Goal: Transaction & Acquisition: Obtain resource

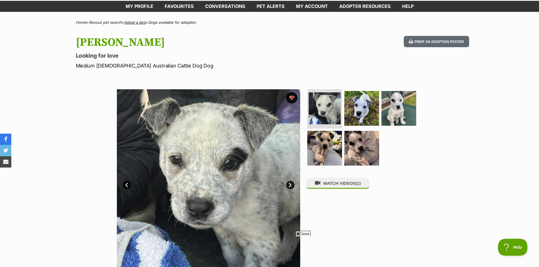
click at [130, 22] on link "Adopt a dog" at bounding box center [135, 22] width 22 height 5
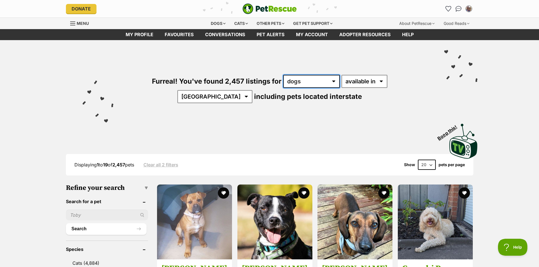
click at [283, 82] on select "any type of pet cats dogs other pets" at bounding box center [311, 81] width 57 height 13
click at [283, 75] on select "any type of pet cats dogs other pets" at bounding box center [311, 81] width 57 height 13
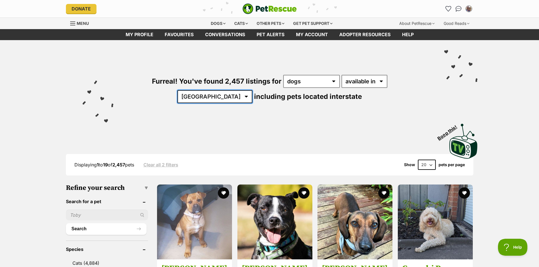
click at [252, 90] on select "Australia ACT NSW NT QLD SA TAS VIC WA" at bounding box center [214, 96] width 75 height 13
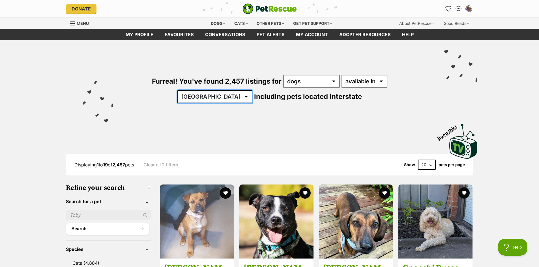
select select "VIC"
click at [252, 90] on select "Australia ACT NSW NT QLD SA TAS VIC WA" at bounding box center [214, 96] width 75 height 13
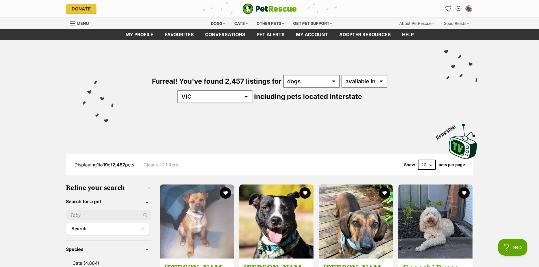
click at [373, 135] on div "Visit PetRescue TV (external site) Boop this!" at bounding box center [270, 139] width 416 height 41
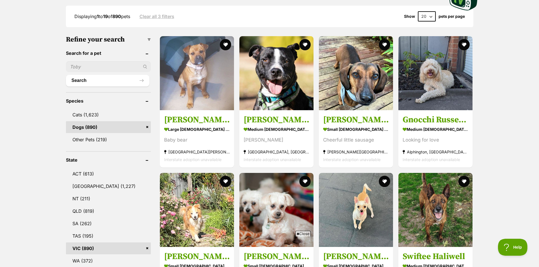
scroll to position [142, 0]
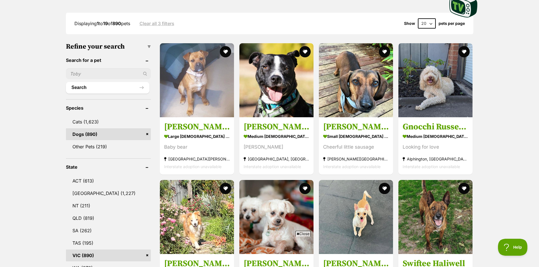
click at [94, 74] on input "text" at bounding box center [108, 74] width 85 height 11
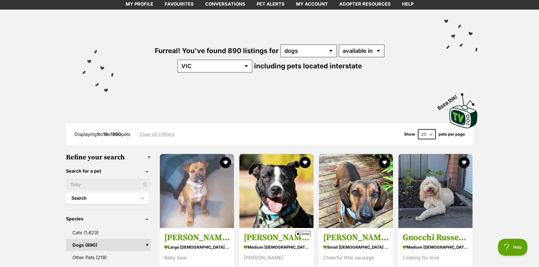
scroll to position [28, 0]
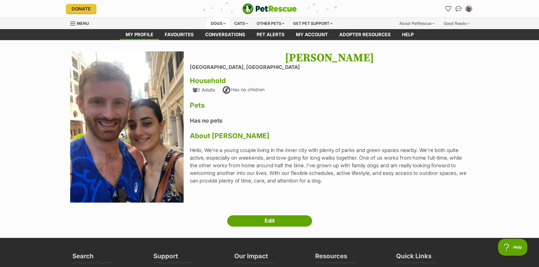
click at [222, 25] on div "Dogs" at bounding box center [218, 23] width 23 height 11
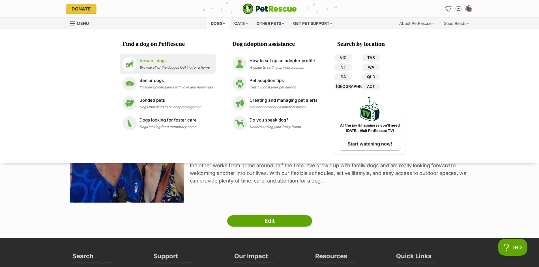
click at [159, 59] on p "View all dogs" at bounding box center [175, 61] width 70 height 7
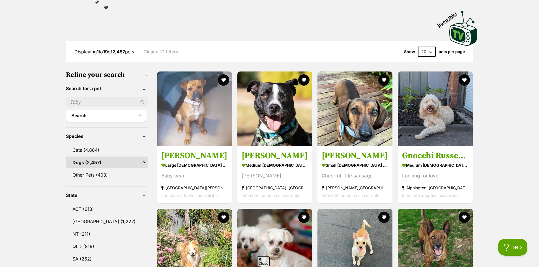
click at [109, 99] on input "text" at bounding box center [107, 102] width 82 height 11
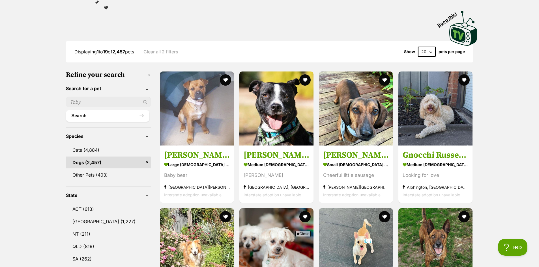
click at [98, 100] on input "text" at bounding box center [108, 102] width 85 height 11
click at [102, 101] on input "text" at bounding box center [108, 102] width 85 height 11
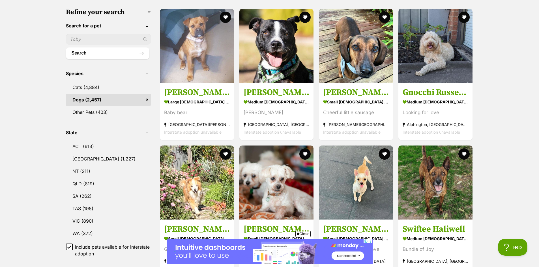
scroll to position [170, 0]
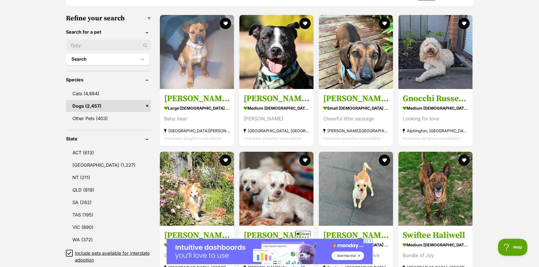
click at [117, 46] on input "text" at bounding box center [108, 45] width 85 height 11
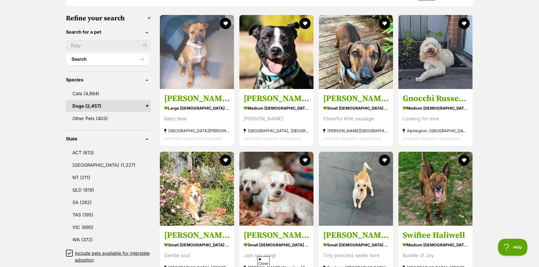
click at [121, 45] on input "text" at bounding box center [108, 45] width 85 height 11
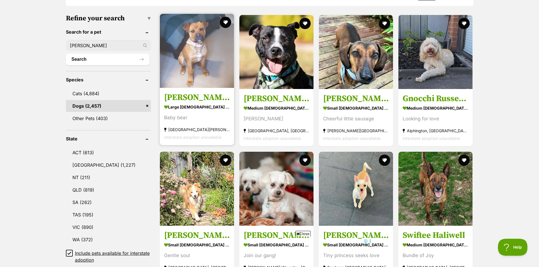
type input "heidi"
click at [66, 54] on button "Search" at bounding box center [108, 59] width 84 height 11
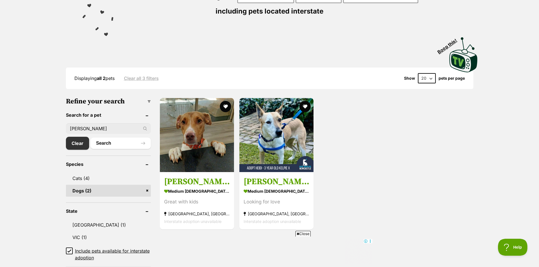
click at [91, 127] on input "[PERSON_NAME]" at bounding box center [108, 128] width 85 height 11
type input "swedish"
click at [91, 138] on button "Search" at bounding box center [121, 143] width 60 height 11
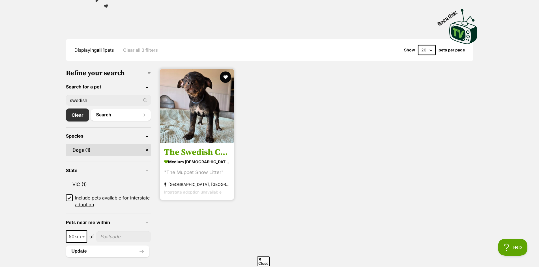
click at [188, 129] on img at bounding box center [197, 106] width 74 height 74
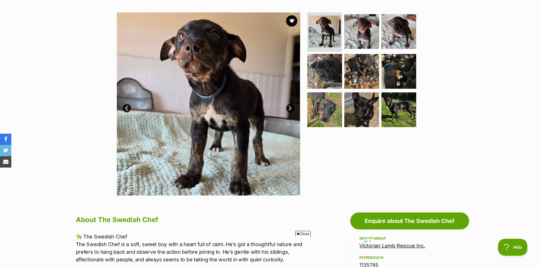
scroll to position [85, 0]
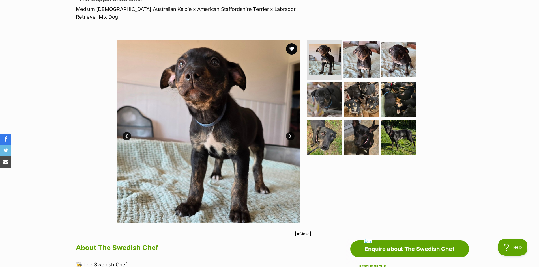
click at [370, 44] on img at bounding box center [362, 59] width 37 height 37
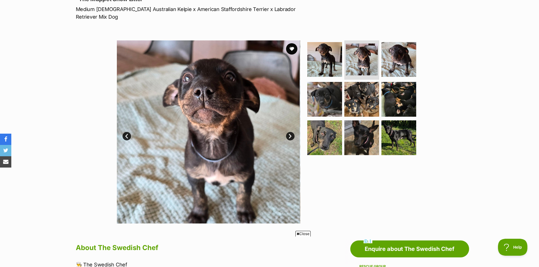
click at [292, 132] on link "Next" at bounding box center [290, 136] width 8 height 8
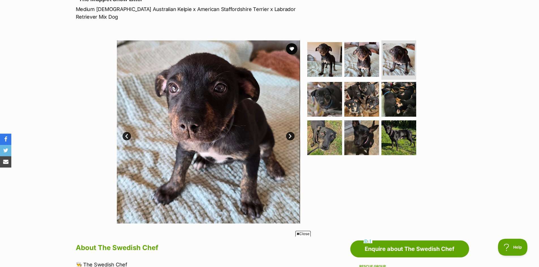
click at [292, 132] on link "Next" at bounding box center [290, 136] width 8 height 8
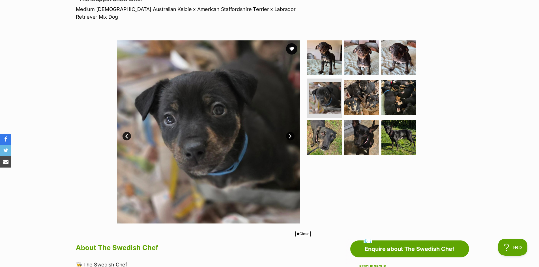
click at [192, 10] on p "Medium Male Australian Kelpie x American Staffordshire Terrier x Labrador Retri…" at bounding box center [195, 12] width 239 height 15
click at [192, 10] on p "Medium [DEMOGRAPHIC_DATA] Australian Kelpie x American Staffordshire Terrier x …" at bounding box center [195, 12] width 239 height 15
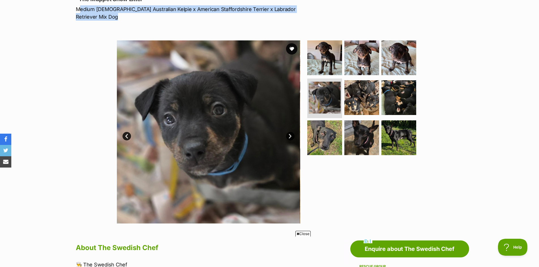
click at [192, 10] on p "Medium [DEMOGRAPHIC_DATA] Australian Kelpie x American Staffordshire Terrier x …" at bounding box center [195, 12] width 239 height 15
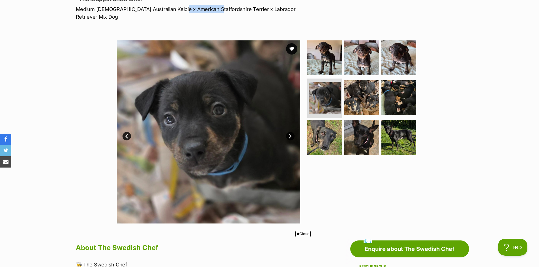
click at [192, 10] on p "Medium [DEMOGRAPHIC_DATA] Australian Kelpie x American Staffordshire Terrier x …" at bounding box center [195, 12] width 239 height 15
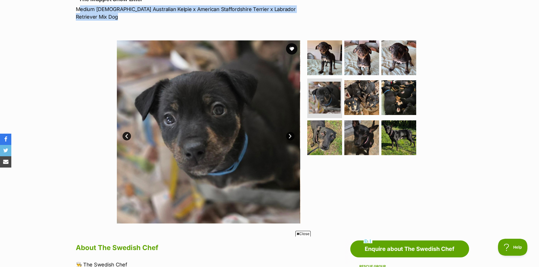
click at [192, 10] on p "Medium [DEMOGRAPHIC_DATA] Australian Kelpie x American Staffordshire Terrier x …" at bounding box center [195, 12] width 239 height 15
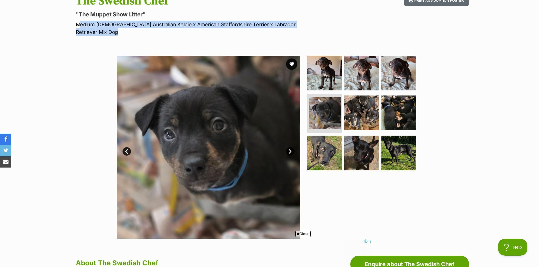
scroll to position [57, 0]
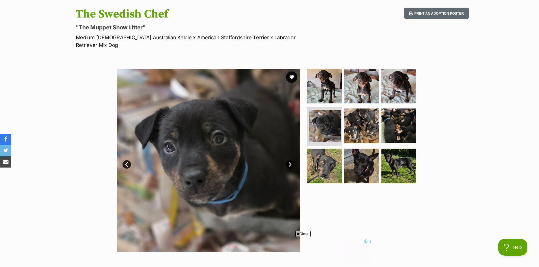
click at [292, 160] on link "Next" at bounding box center [290, 164] width 8 height 8
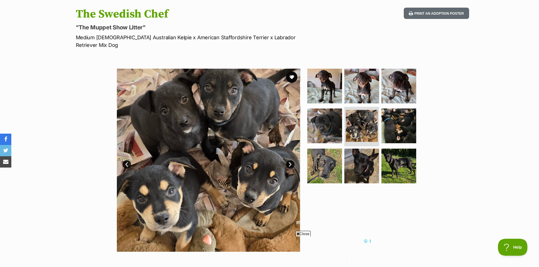
click at [292, 160] on link "Next" at bounding box center [290, 164] width 8 height 8
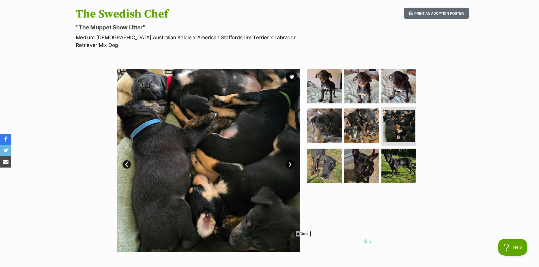
click at [292, 160] on link "Next" at bounding box center [290, 164] width 8 height 8
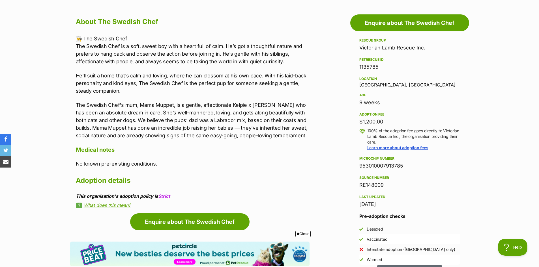
scroll to position [0, 0]
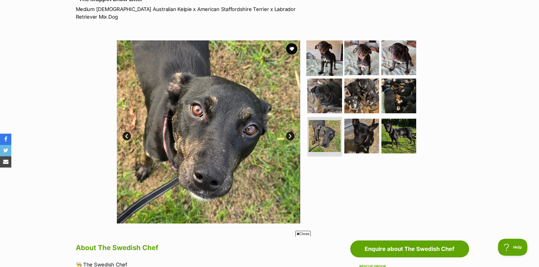
click at [315, 58] on img at bounding box center [325, 57] width 37 height 37
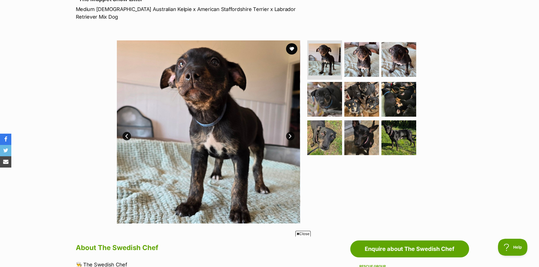
click at [286, 132] on img at bounding box center [208, 131] width 183 height 183
click at [287, 132] on link "Next" at bounding box center [290, 136] width 8 height 8
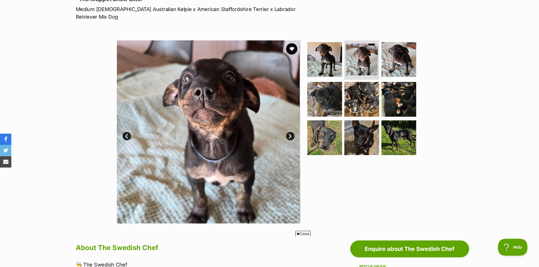
click at [287, 132] on link "Next" at bounding box center [290, 136] width 8 height 8
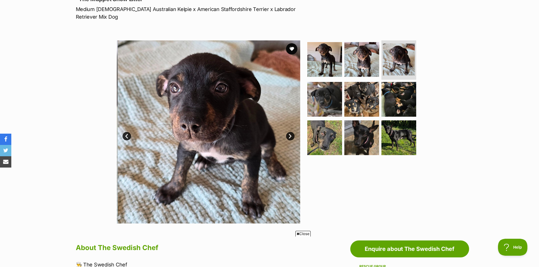
click at [287, 132] on link "Next" at bounding box center [290, 136] width 8 height 8
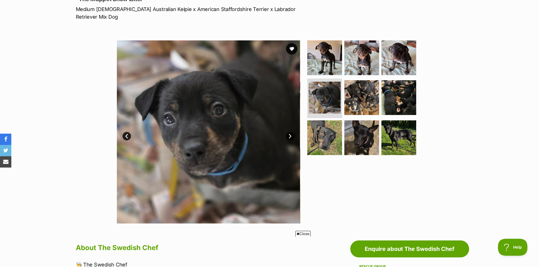
click at [287, 132] on link "Next" at bounding box center [290, 136] width 8 height 8
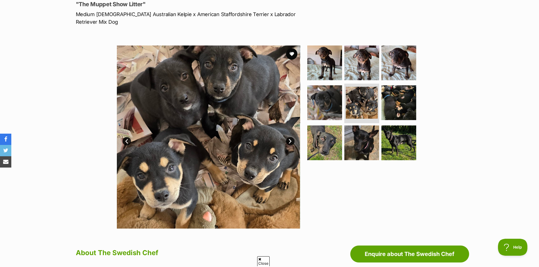
scroll to position [28, 0]
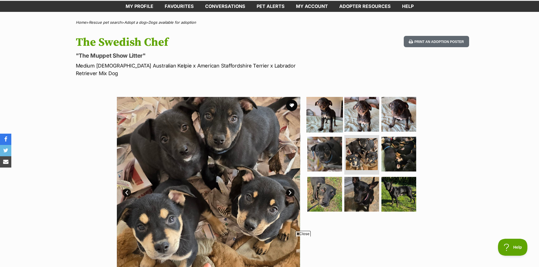
click at [329, 98] on img at bounding box center [325, 114] width 37 height 37
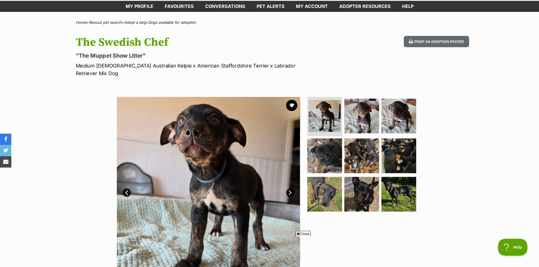
click at [292, 189] on link "Next" at bounding box center [290, 193] width 8 height 8
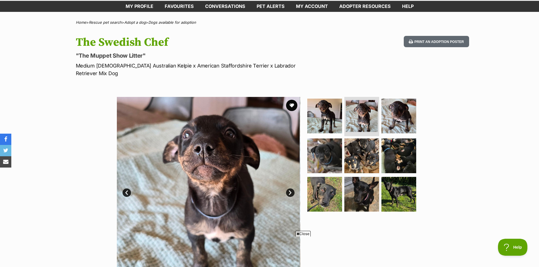
click at [292, 189] on link "Next" at bounding box center [290, 193] width 8 height 8
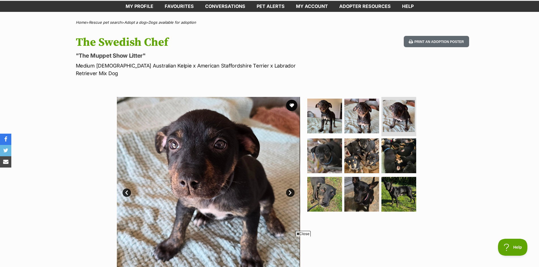
click at [292, 189] on link "Next" at bounding box center [290, 193] width 8 height 8
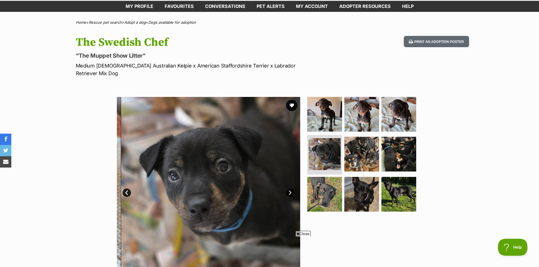
click at [292, 189] on link "Next" at bounding box center [290, 193] width 8 height 8
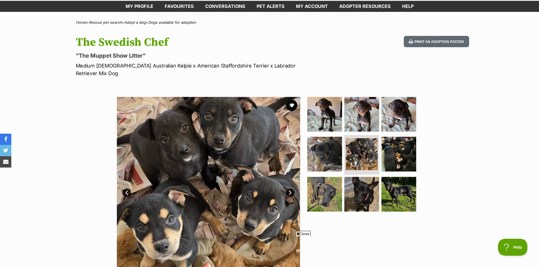
click at [292, 189] on link "Next" at bounding box center [290, 193] width 8 height 8
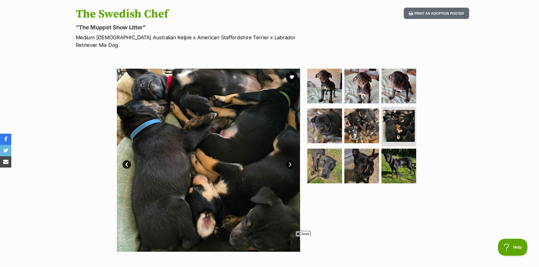
scroll to position [113, 0]
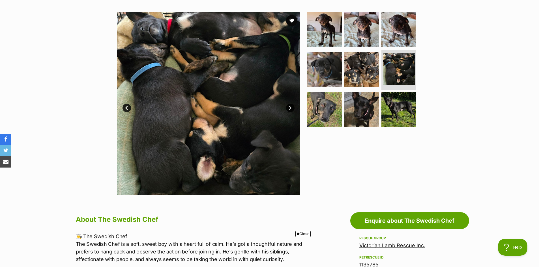
click at [291, 104] on link "Next" at bounding box center [290, 108] width 8 height 8
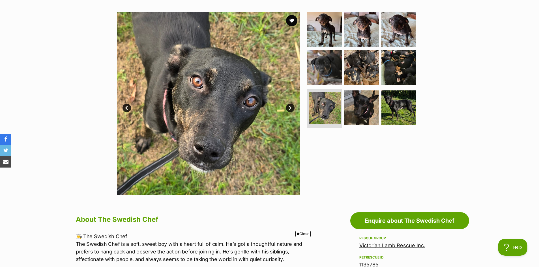
click at [291, 104] on link "Next" at bounding box center [290, 108] width 8 height 8
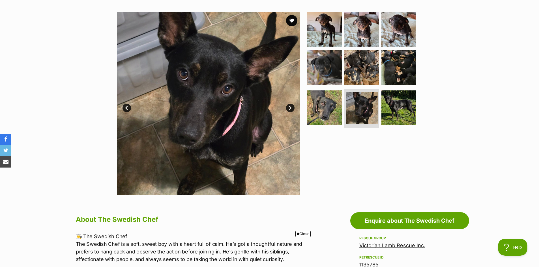
click at [291, 104] on link "Next" at bounding box center [290, 108] width 8 height 8
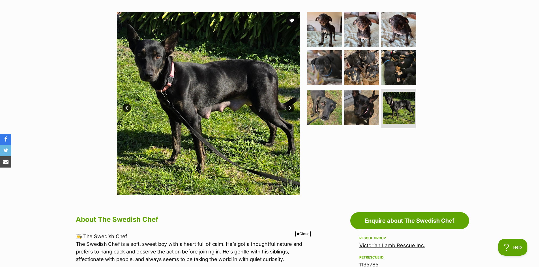
click at [291, 104] on link "Next" at bounding box center [290, 108] width 8 height 8
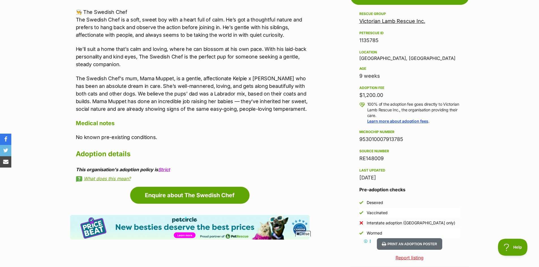
scroll to position [425, 0]
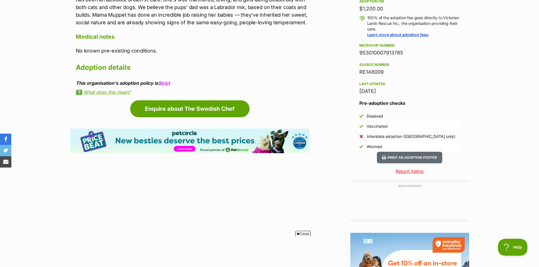
click at [375, 124] on div "Vaccinated" at bounding box center [377, 127] width 21 height 6
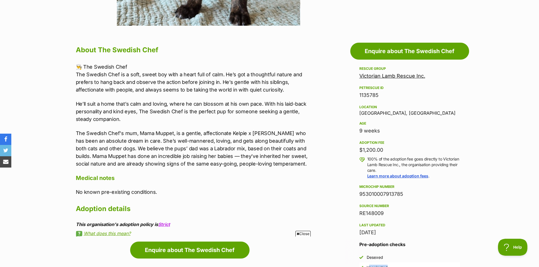
scroll to position [0, 0]
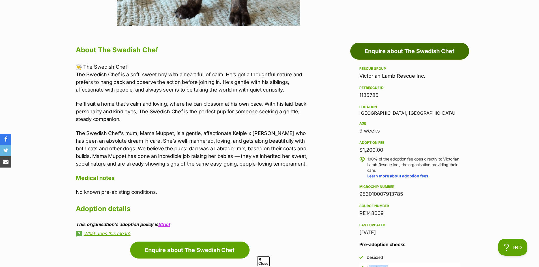
click at [412, 47] on link "Enquire about The Swedish Chef" at bounding box center [409, 51] width 119 height 17
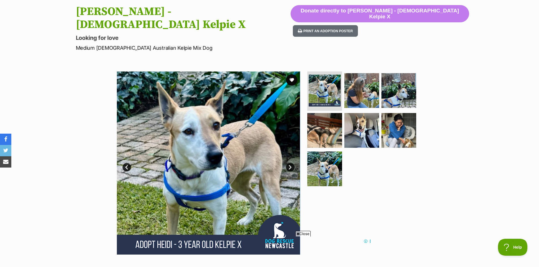
scroll to position [57, 0]
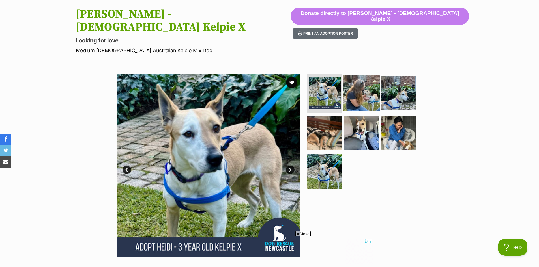
click at [364, 80] on img at bounding box center [362, 93] width 37 height 37
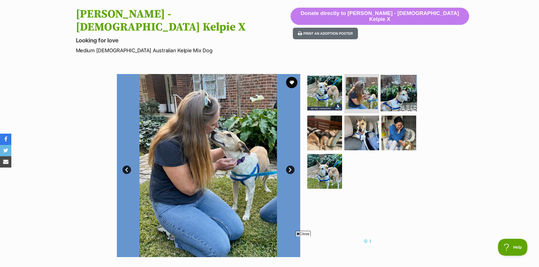
click at [397, 83] on img at bounding box center [399, 93] width 37 height 37
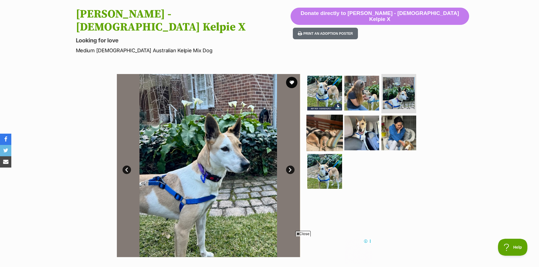
click at [332, 115] on img at bounding box center [325, 133] width 37 height 37
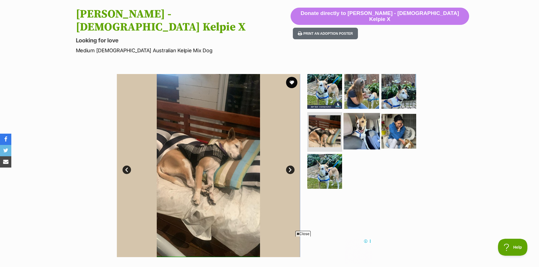
click at [368, 113] on img at bounding box center [362, 131] width 37 height 37
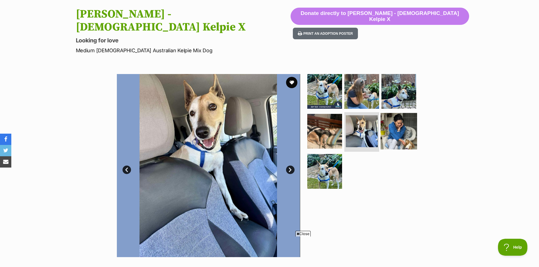
click at [397, 113] on img at bounding box center [399, 131] width 37 height 37
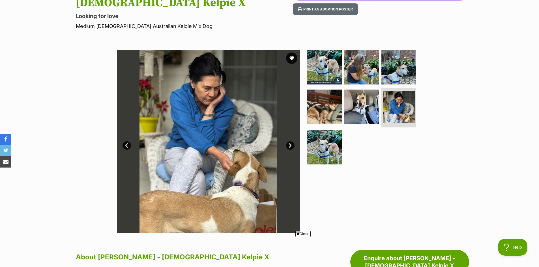
scroll to position [113, 0]
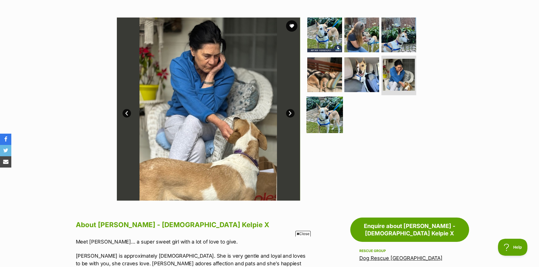
click at [330, 108] on img at bounding box center [325, 115] width 37 height 37
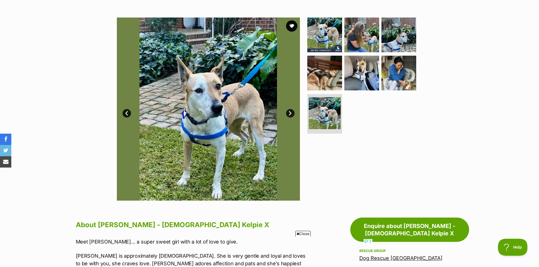
click at [292, 109] on link "Next" at bounding box center [290, 113] width 8 height 8
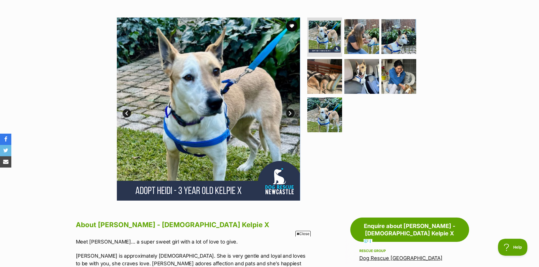
click at [292, 109] on link "Next" at bounding box center [290, 113] width 8 height 8
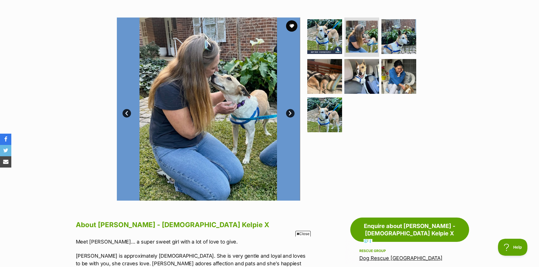
click at [292, 109] on link "Next" at bounding box center [290, 113] width 8 height 8
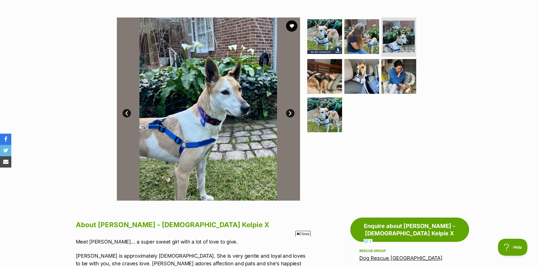
click at [292, 109] on link "Next" at bounding box center [290, 113] width 8 height 8
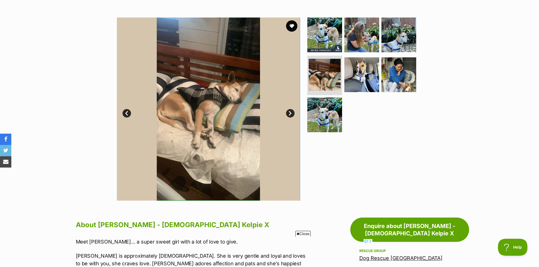
click at [292, 109] on link "Next" at bounding box center [290, 113] width 8 height 8
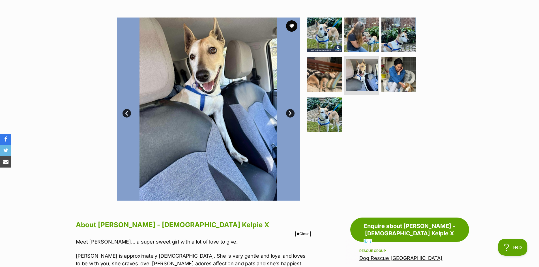
click at [292, 109] on link "Next" at bounding box center [290, 113] width 8 height 8
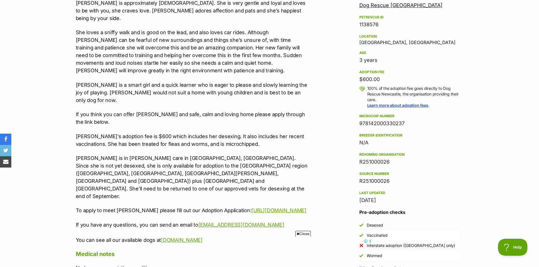
scroll to position [368, 0]
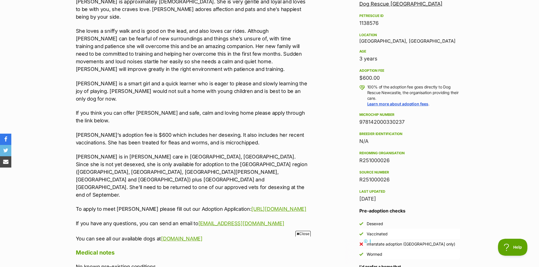
click at [230, 89] on div "Meet Heidi.… a super sweet girl with a lot of love to give. Heidi is approximat…" at bounding box center [193, 113] width 234 height 259
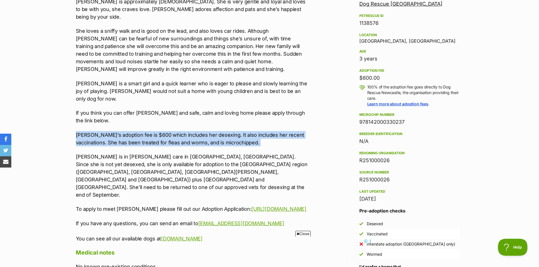
click at [230, 89] on div "Meet Heidi.… a super sweet girl with a lot of love to give. Heidi is approximat…" at bounding box center [193, 113] width 234 height 259
click at [219, 89] on div "Meet Heidi.… a super sweet girl with a lot of love to give. Heidi is approximat…" at bounding box center [193, 113] width 234 height 259
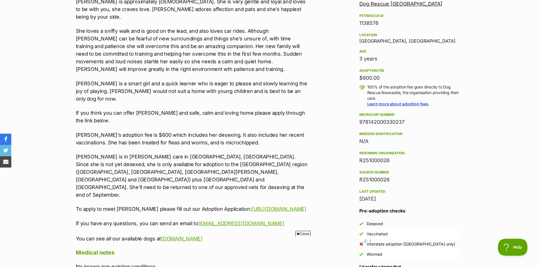
click at [181, 131] on p "Heidi’s adoption fee is $600 which includes her desexing. It also includes her …" at bounding box center [193, 138] width 234 height 15
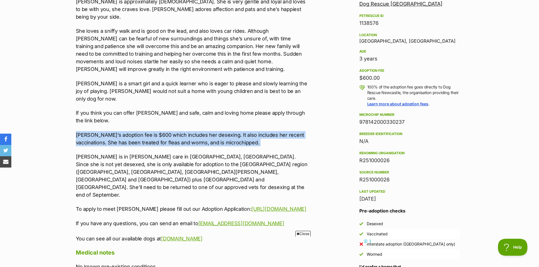
click at [181, 131] on p "Heidi’s adoption fee is $600 which includes her desexing. It also includes her …" at bounding box center [193, 138] width 234 height 15
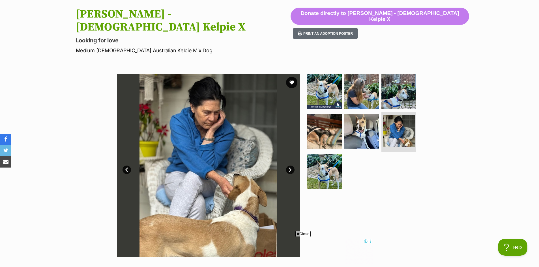
scroll to position [0, 0]
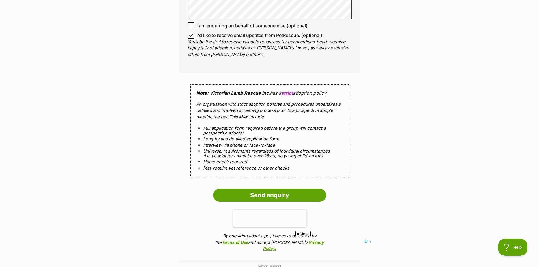
scroll to position [481, 0]
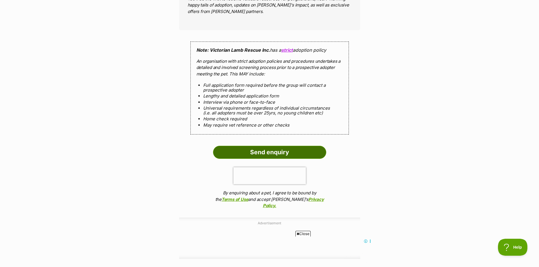
click at [281, 150] on input "Send enquiry" at bounding box center [269, 152] width 113 height 13
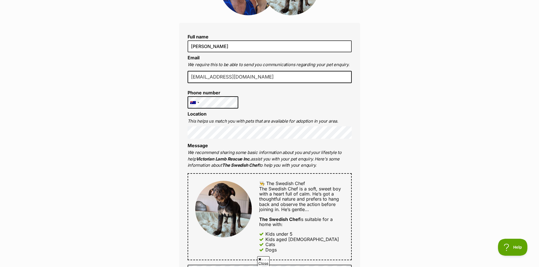
scroll to position [0, 0]
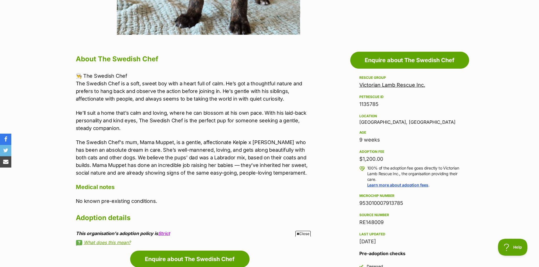
scroll to position [283, 0]
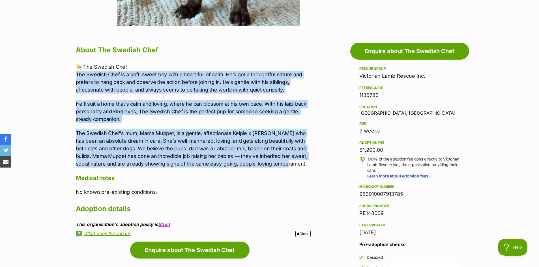
drag, startPoint x: 278, startPoint y: 153, endPoint x: 61, endPoint y: 67, distance: 233.5
click at [61, 67] on section "Home > Rescue pet search > Adopt a dog > Dogs available for adoption The [DEMOG…" at bounding box center [269, 192] width 539 height 853
copy div "The Swedish Chef is a soft, sweet boy with a heart full of calm. He’s got a tho…"
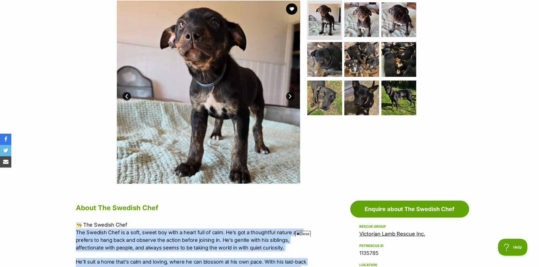
scroll to position [85, 0]
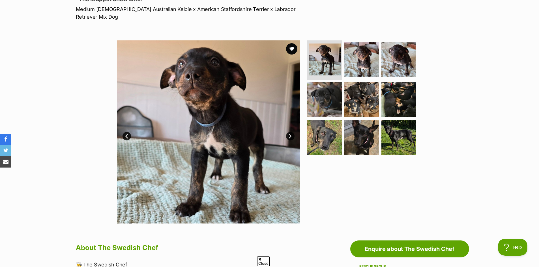
click at [287, 132] on link "Next" at bounding box center [290, 136] width 8 height 8
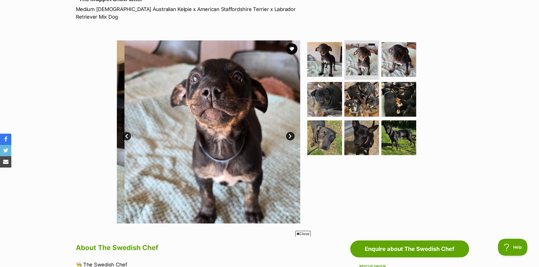
scroll to position [0, 0]
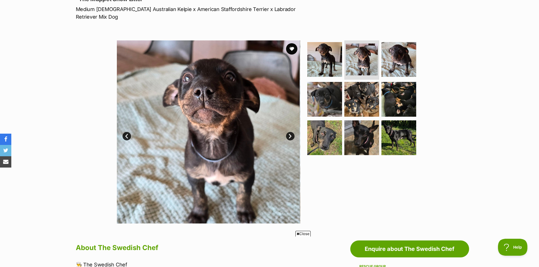
click at [287, 132] on link "Next" at bounding box center [290, 136] width 8 height 8
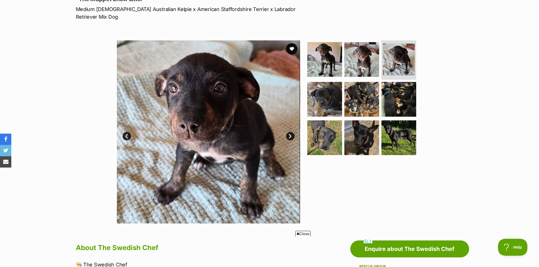
click at [287, 132] on link "Next" at bounding box center [290, 136] width 8 height 8
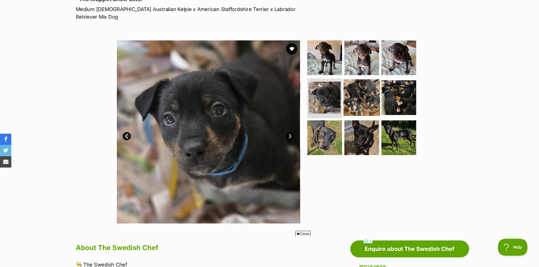
click at [361, 86] on img at bounding box center [362, 98] width 37 height 37
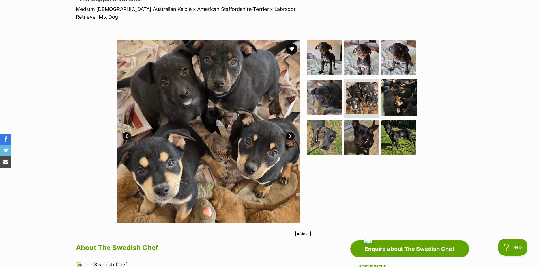
click at [403, 91] on img at bounding box center [399, 98] width 37 height 37
